Goal: Transaction & Acquisition: Obtain resource

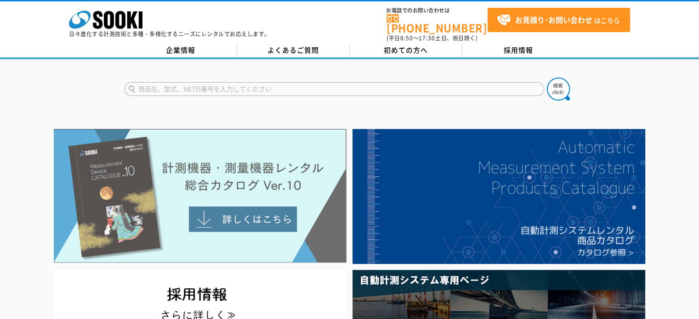
click at [238, 207] on img at bounding box center [200, 196] width 293 height 134
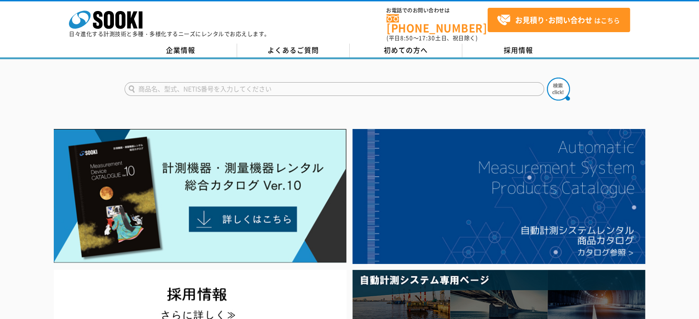
click at [312, 82] on input "text" at bounding box center [335, 89] width 420 height 14
type input "2009"
click at [553, 83] on img at bounding box center [558, 89] width 23 height 23
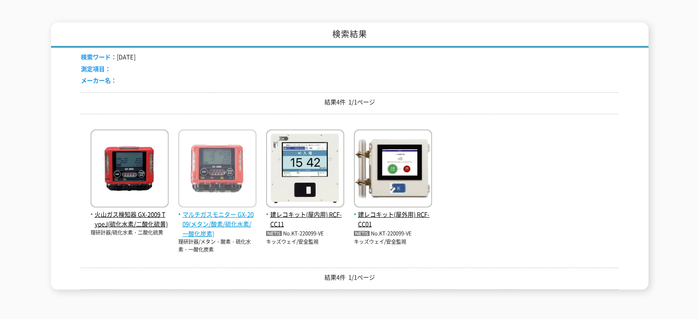
click at [213, 215] on span "マルチガスモニター GX-2009(メタン/酸素/硫化水素/一酸化炭素)" at bounding box center [217, 224] width 78 height 28
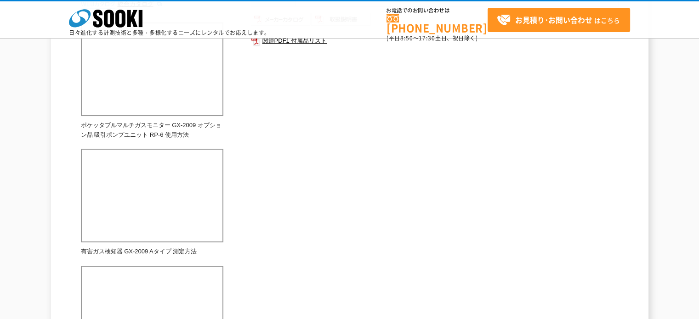
scroll to position [184, 0]
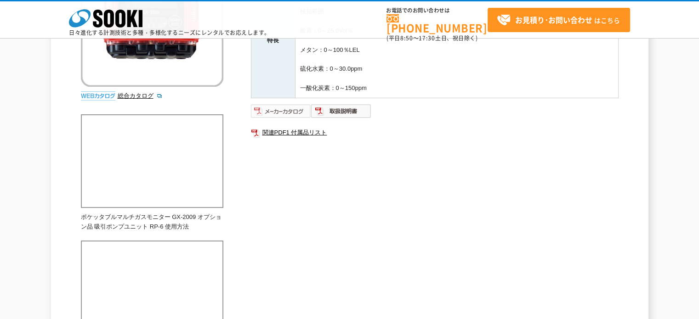
click at [291, 110] on img at bounding box center [281, 111] width 60 height 15
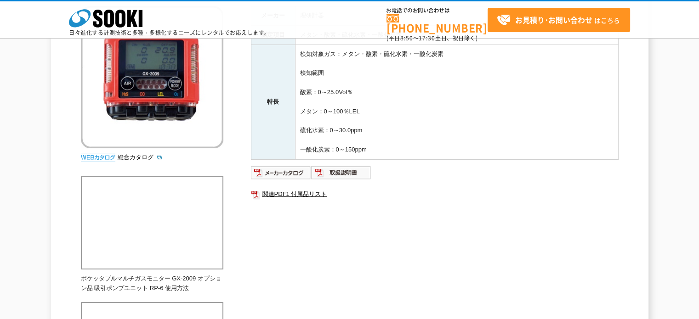
scroll to position [0, 0]
